Goal: Information Seeking & Learning: Learn about a topic

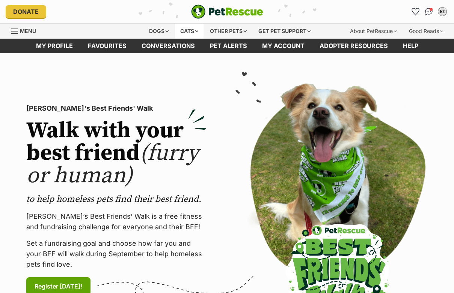
click at [175, 29] on div "Cats" at bounding box center [189, 31] width 29 height 15
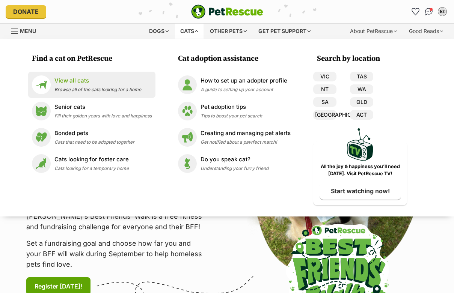
click at [64, 76] on link "View all cats Browse all of the cats looking for a home" at bounding box center [92, 84] width 120 height 19
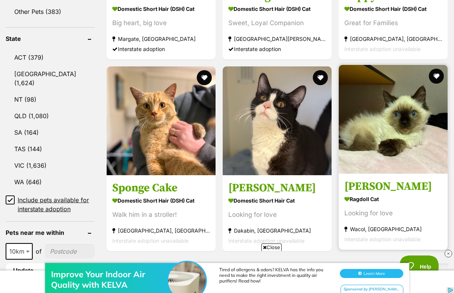
click at [403, 154] on img at bounding box center [393, 119] width 109 height 109
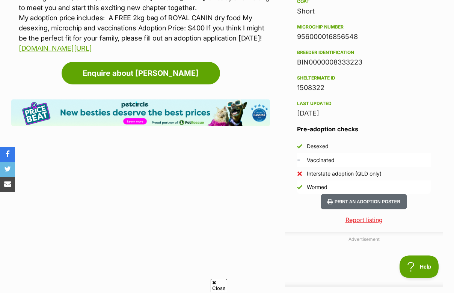
scroll to position [358, 0]
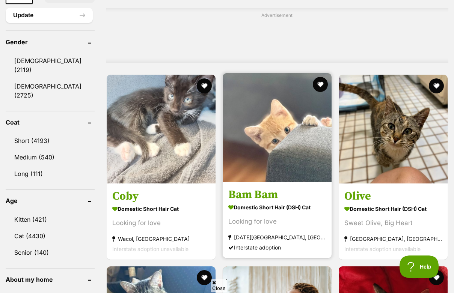
click at [277, 142] on img at bounding box center [277, 127] width 109 height 109
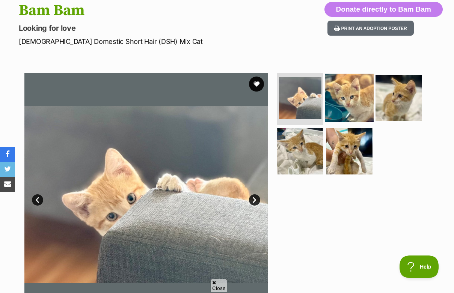
click at [355, 116] on img at bounding box center [349, 98] width 48 height 48
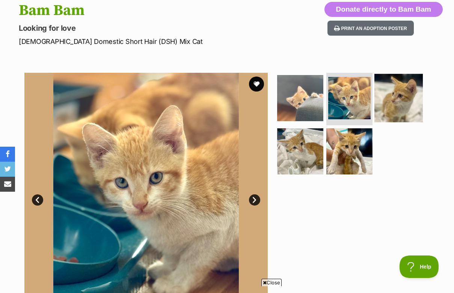
click at [401, 111] on img at bounding box center [398, 98] width 48 height 48
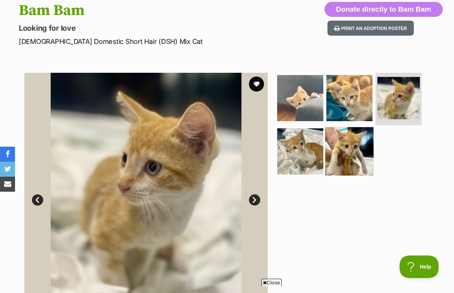
click at [358, 149] on img at bounding box center [349, 151] width 48 height 48
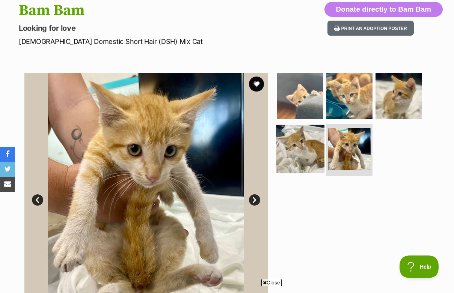
click at [306, 149] on img at bounding box center [300, 149] width 48 height 48
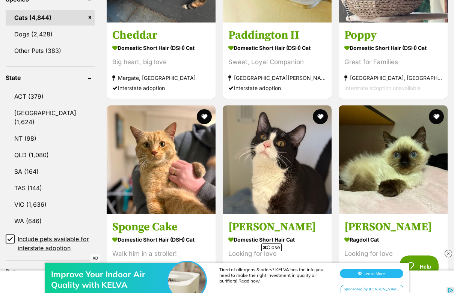
scroll to position [109, 0]
